Goal: Navigation & Orientation: Find specific page/section

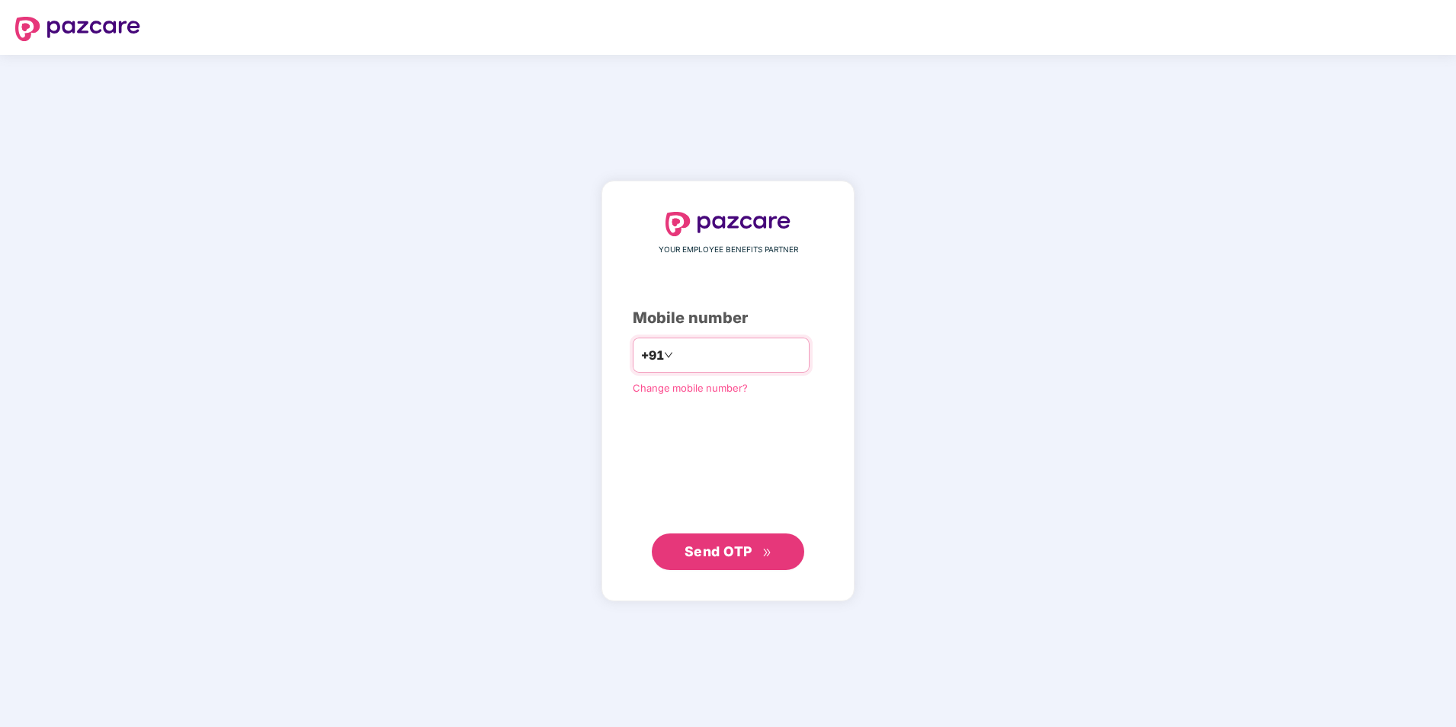
click at [767, 352] on input "number" at bounding box center [738, 355] width 125 height 24
type input "**********"
click at [714, 548] on span "Send OTP" at bounding box center [718, 551] width 68 height 16
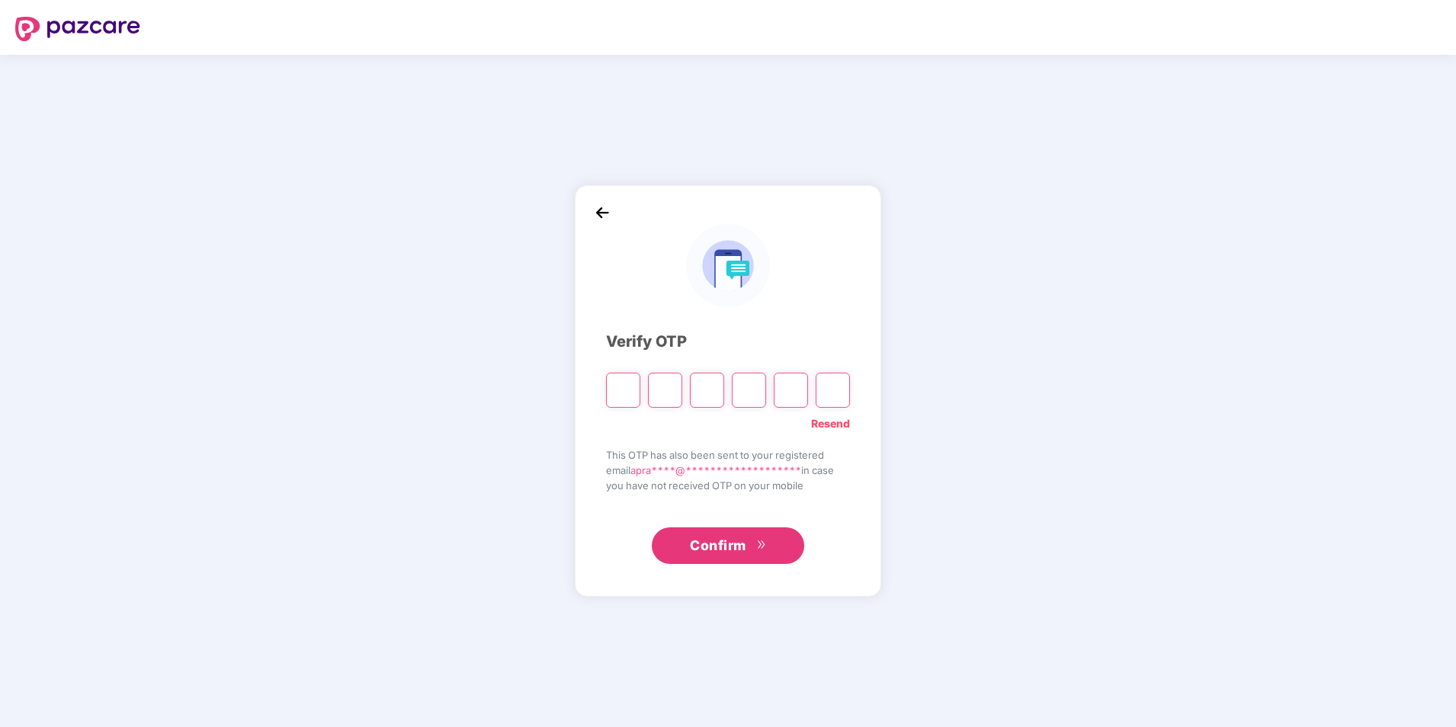
type input "*"
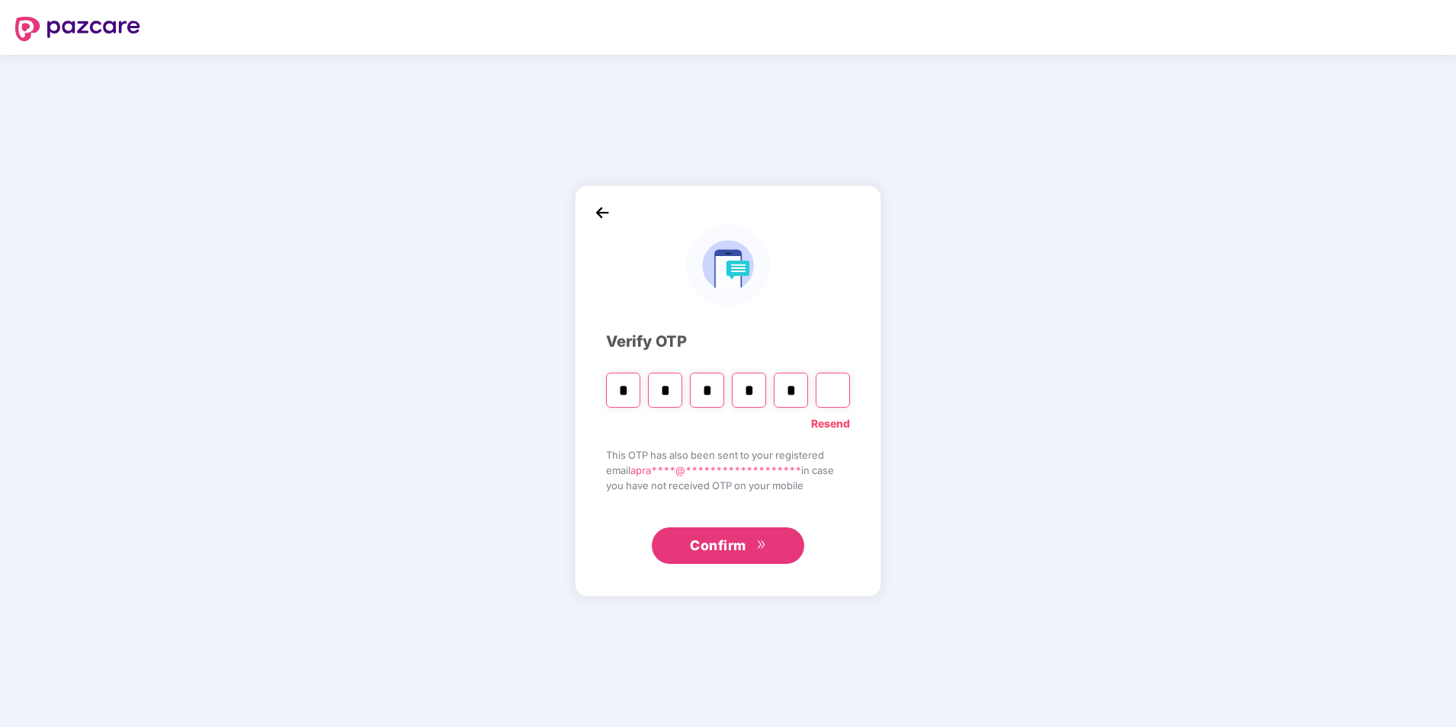
type input "*"
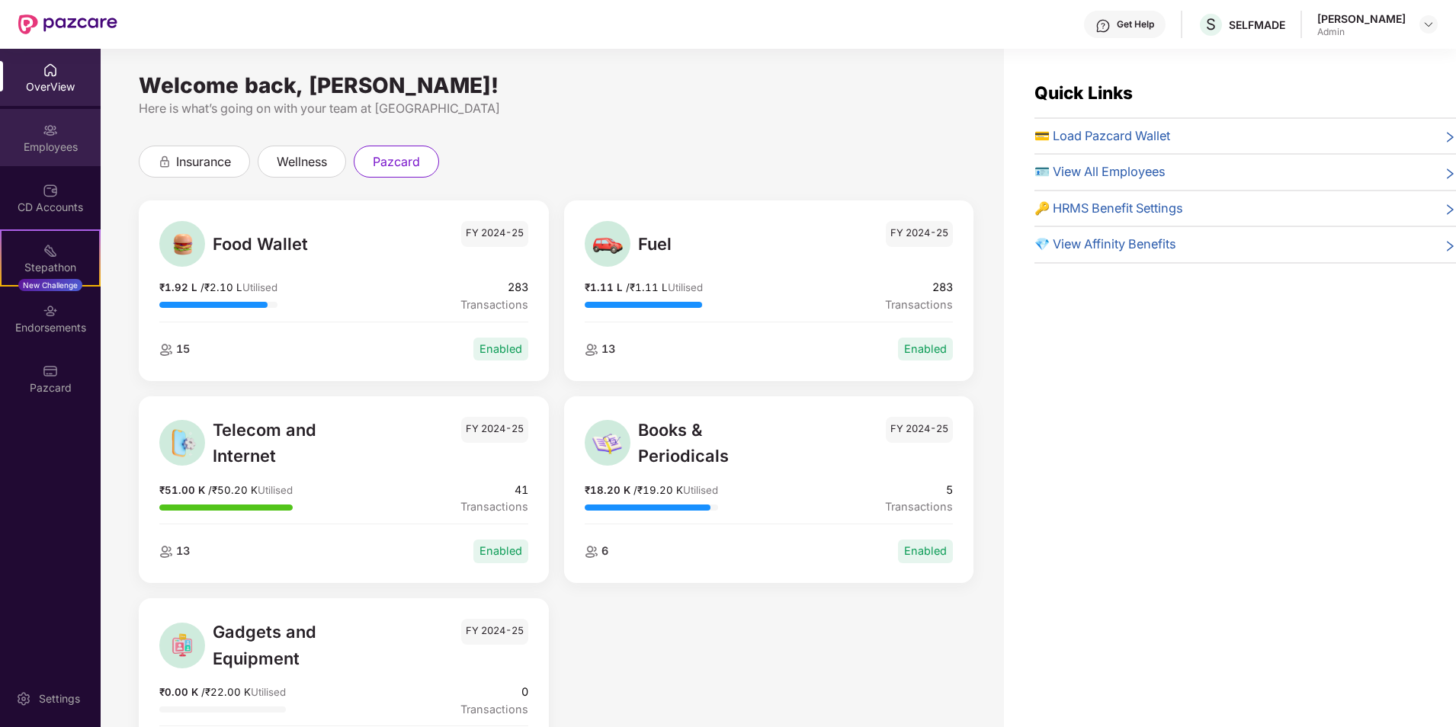
click at [71, 148] on div "Employees" at bounding box center [50, 146] width 101 height 15
